Goal: Obtain resource: Download file/media

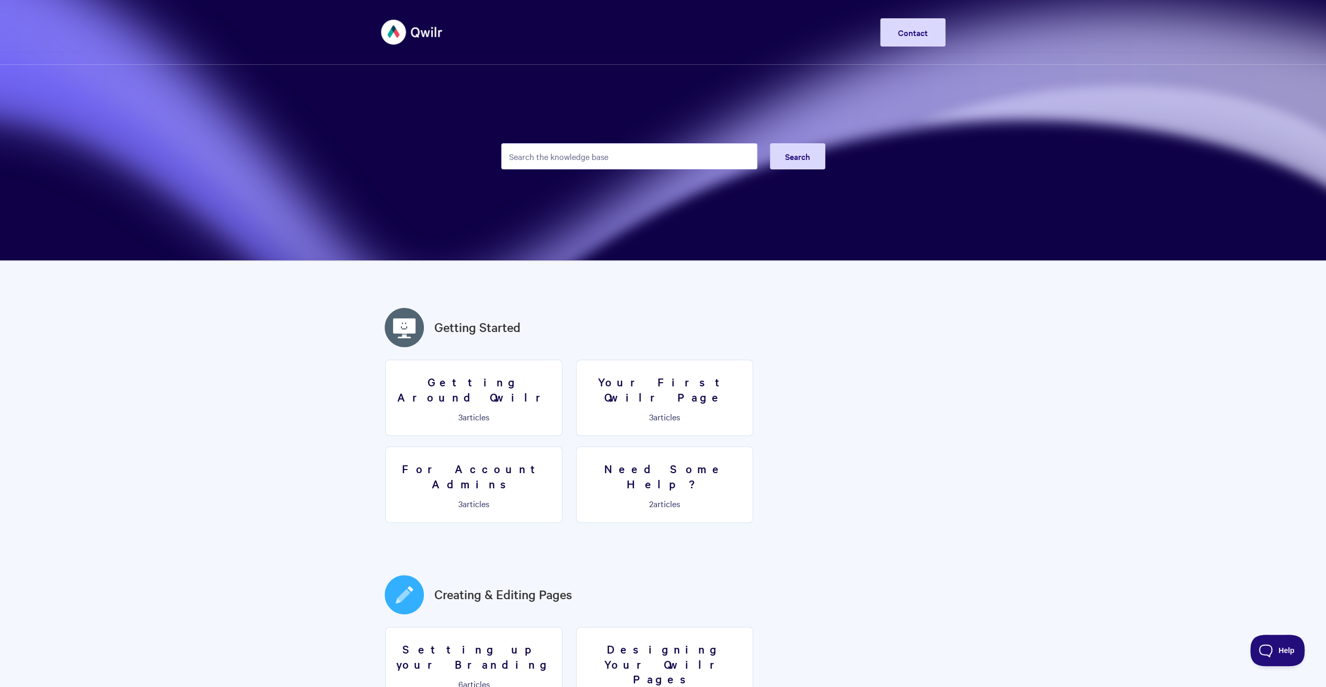
click at [548, 146] on input "Search the knowledge base" at bounding box center [629, 156] width 256 height 26
type input "o"
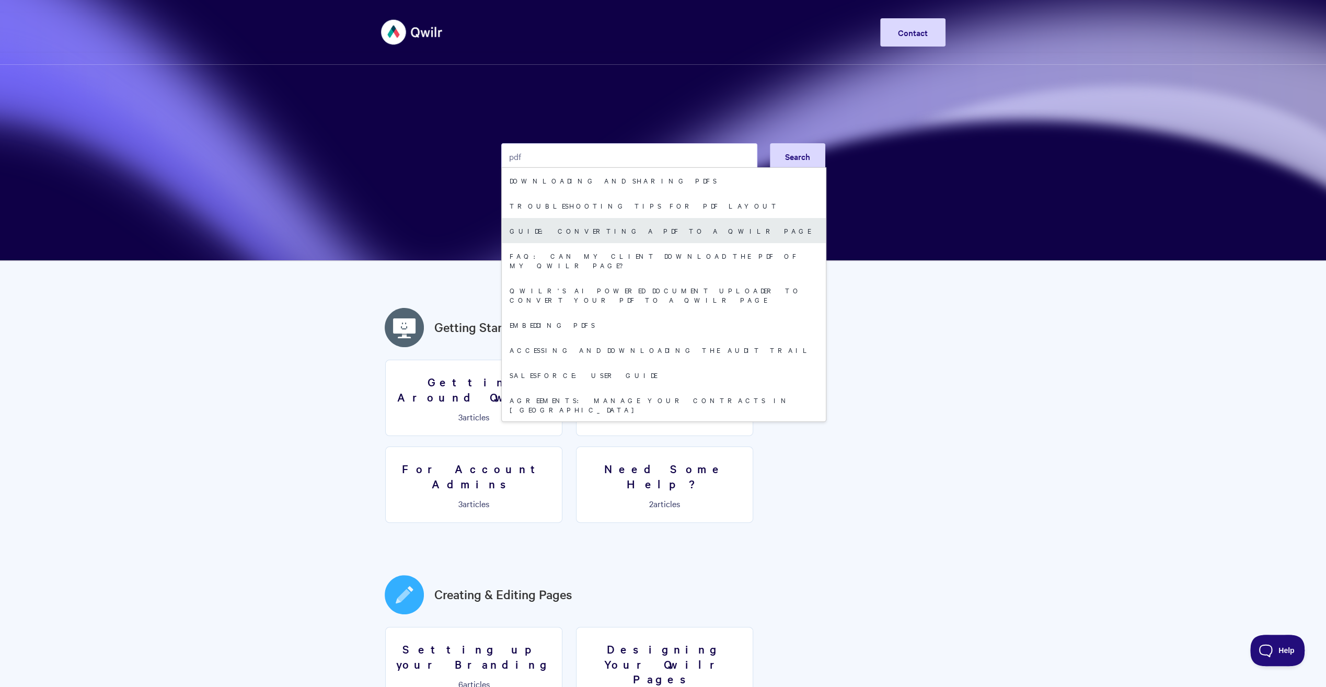
type input "pdf"
click at [628, 235] on link "Guide: Converting a PDF to a Qwilr Page" at bounding box center [664, 230] width 324 height 25
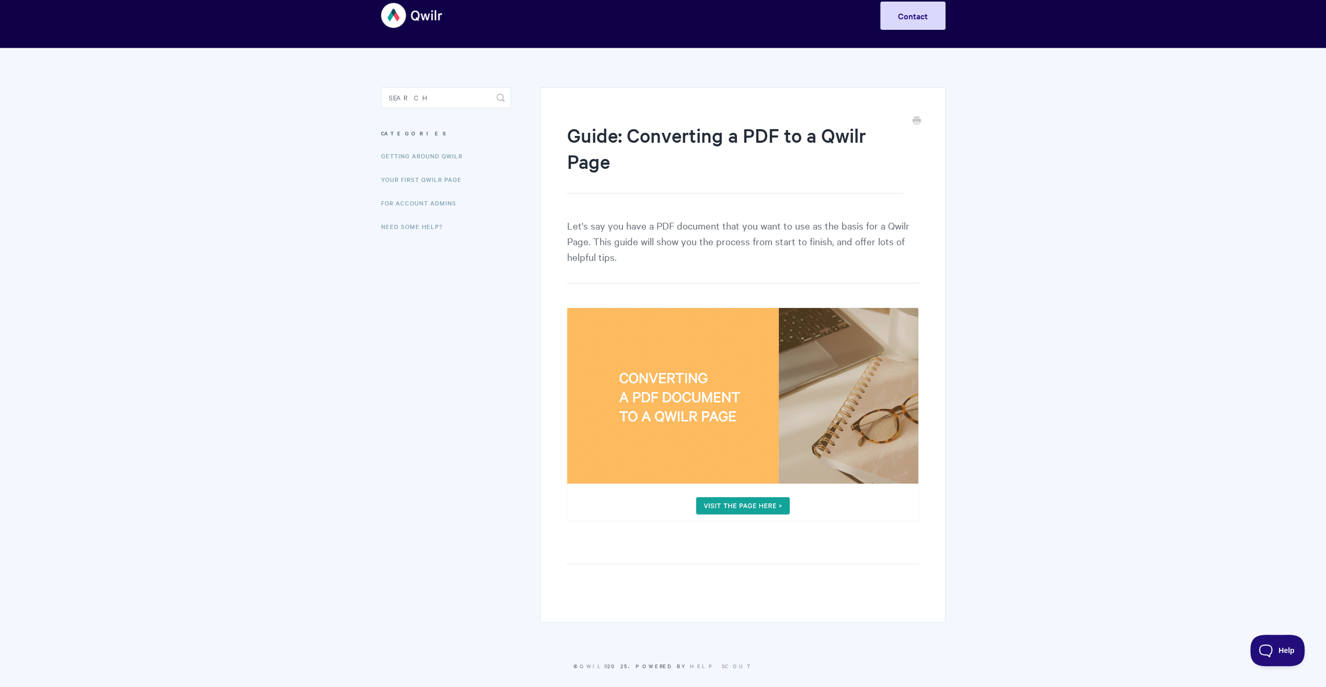
scroll to position [26, 0]
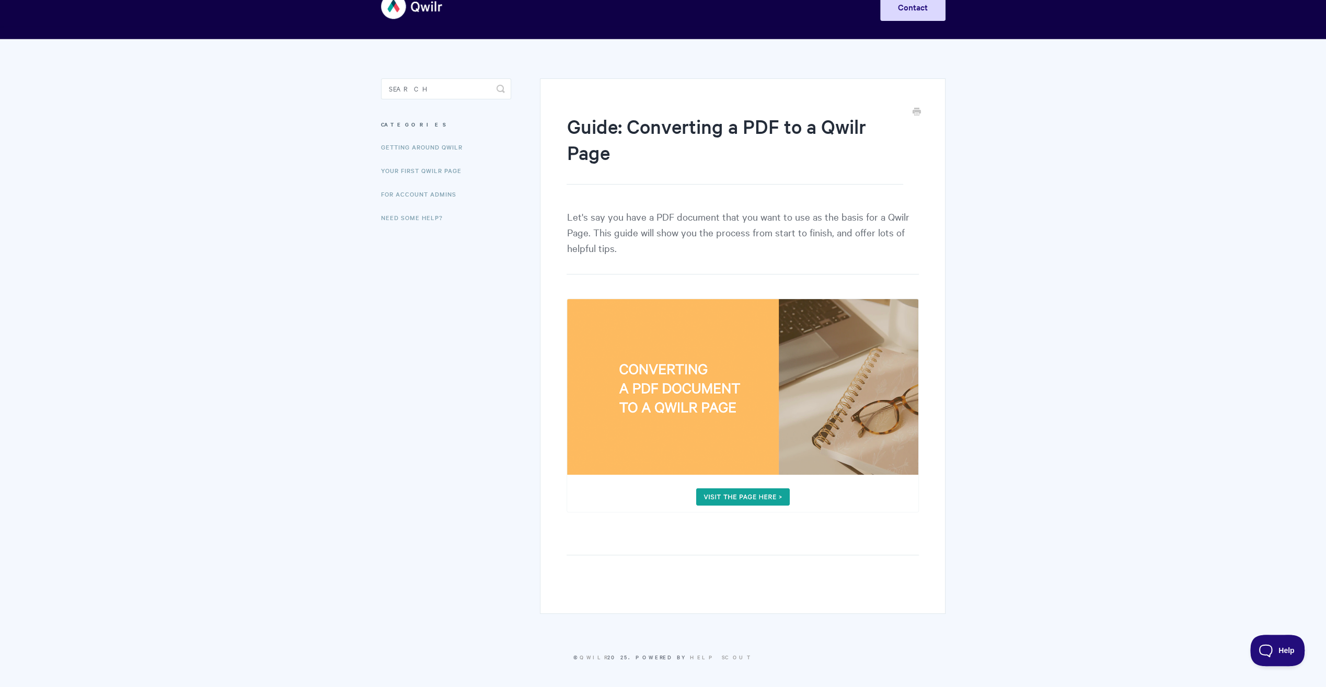
click at [738, 494] on img at bounding box center [742, 405] width 352 height 214
